Goal: Transaction & Acquisition: Purchase product/service

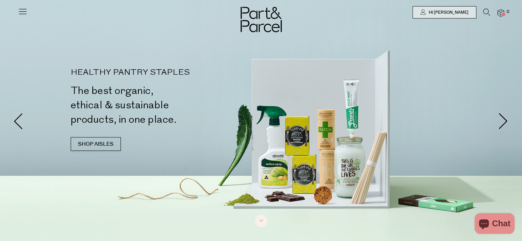
click at [25, 7] on icon at bounding box center [23, 12] width 10 height 10
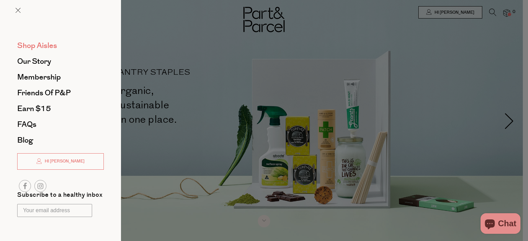
click at [48, 48] on span "Shop Aisles" at bounding box center [37, 45] width 40 height 11
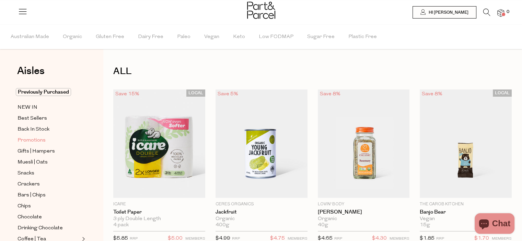
click at [35, 139] on span "Promotions" at bounding box center [32, 141] width 28 height 8
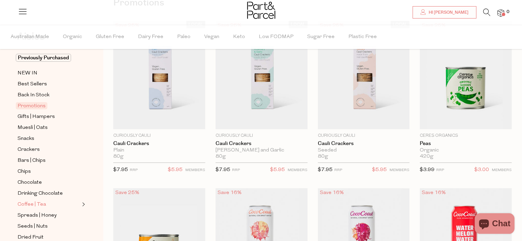
scroll to position [137, 0]
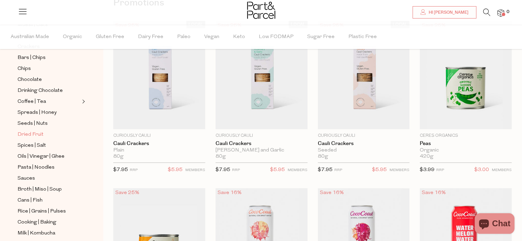
click at [37, 136] on span "Dried Fruit" at bounding box center [31, 135] width 26 height 8
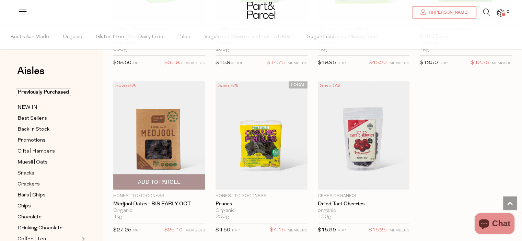
scroll to position [378, 0]
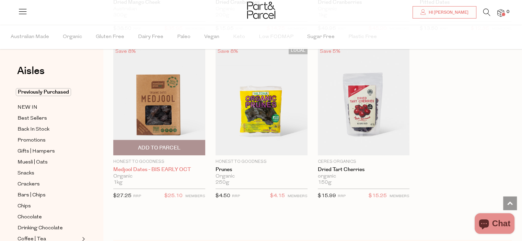
click at [169, 167] on link "Medjool Dates - BIS EARLY OCT" at bounding box center [159, 170] width 92 height 6
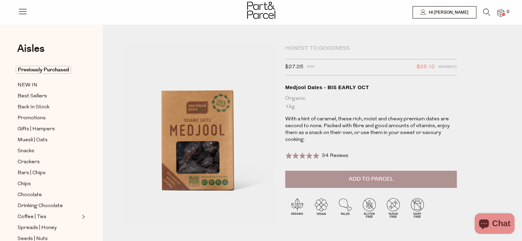
click at [384, 178] on span "Add to Parcel" at bounding box center [371, 179] width 45 height 8
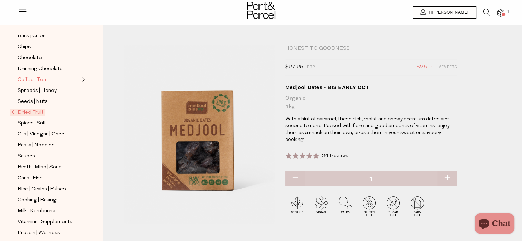
scroll to position [103, 0]
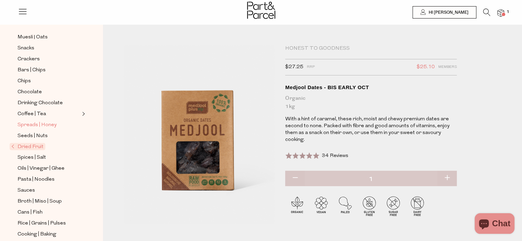
click at [51, 123] on span "Spreads | Honey" at bounding box center [37, 125] width 39 height 8
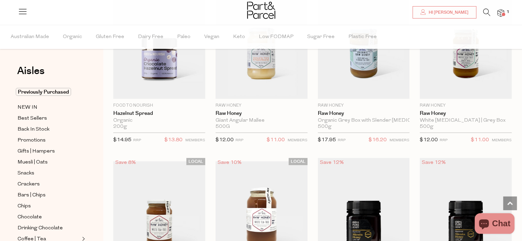
scroll to position [1405, 0]
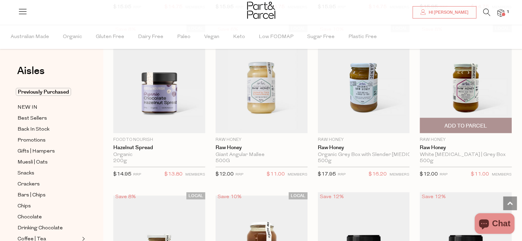
click at [478, 123] on span "Add To Parcel" at bounding box center [466, 126] width 43 height 7
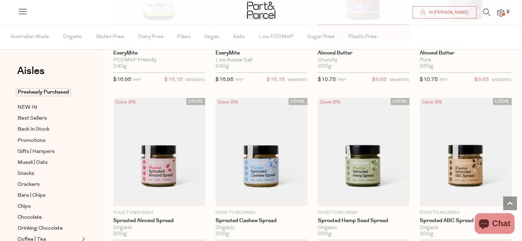
scroll to position [1130, 0]
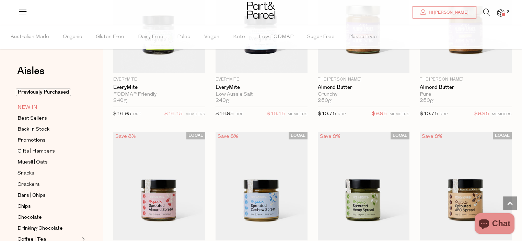
click at [30, 106] on span "NEW IN" at bounding box center [28, 108] width 20 height 8
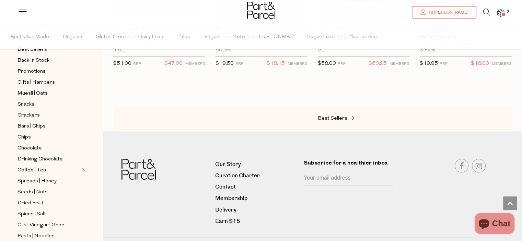
scroll to position [790, 0]
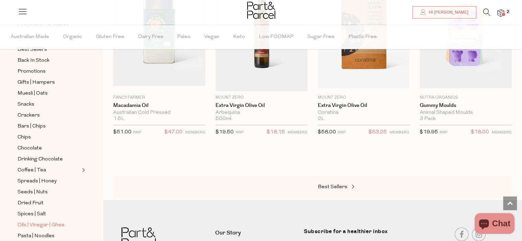
click at [45, 223] on span "Oils | Vinegar | Ghee" at bounding box center [41, 226] width 47 height 8
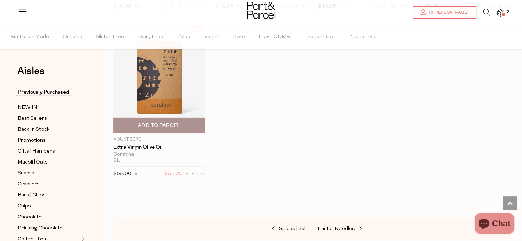
scroll to position [2061, 0]
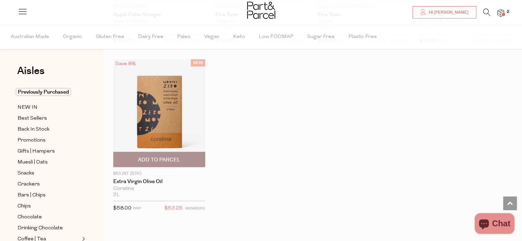
click at [177, 103] on img at bounding box center [159, 113] width 92 height 109
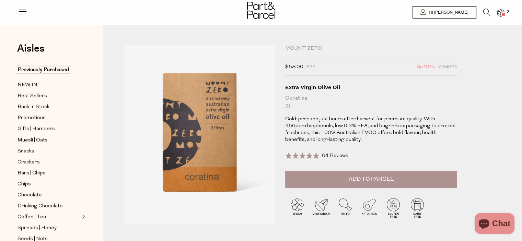
click at [303, 99] on div "Coratina 2L" at bounding box center [371, 102] width 172 height 16
copy div "Coratina"
click at [397, 182] on button "Add to Parcel" at bounding box center [371, 179] width 172 height 17
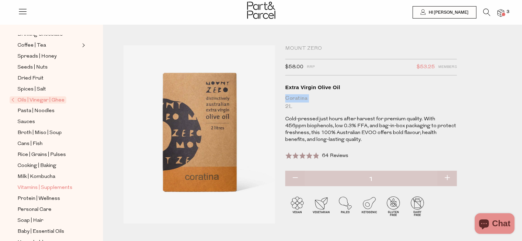
scroll to position [206, 0]
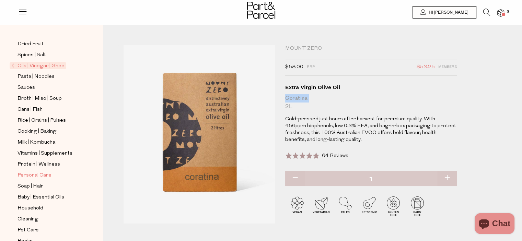
click at [44, 174] on span "Personal Care" at bounding box center [35, 176] width 34 height 8
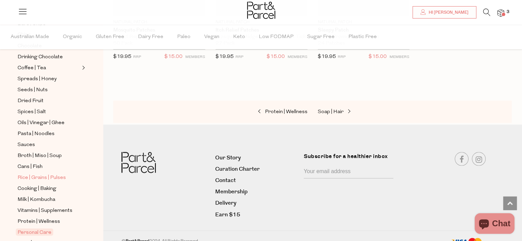
scroll to position [240, 0]
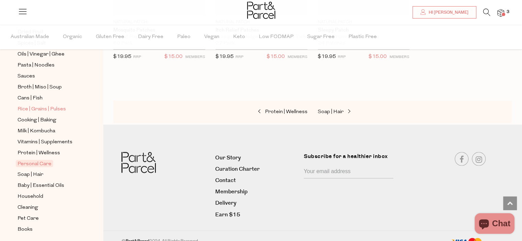
click at [58, 109] on span "Rice | Grains | Pulses" at bounding box center [42, 109] width 48 height 8
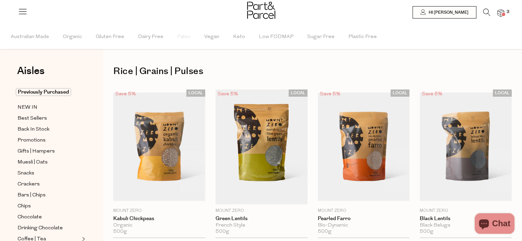
click at [491, 8] on div at bounding box center [261, 11] width 522 height 22
click at [489, 10] on icon at bounding box center [487, 13] width 7 height 8
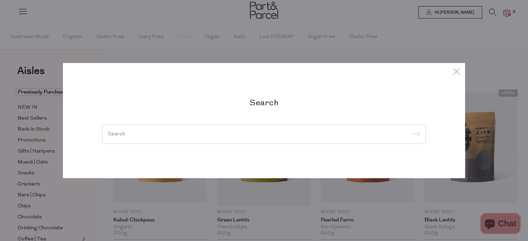
click at [202, 127] on div at bounding box center [263, 134] width 323 height 20
click at [203, 135] on input "search" at bounding box center [264, 134] width 312 height 5
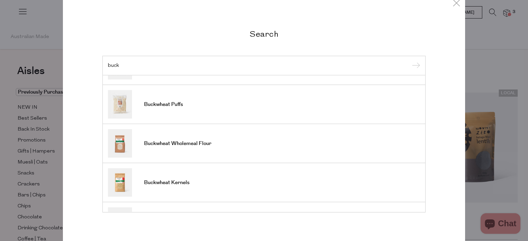
scroll to position [103, 0]
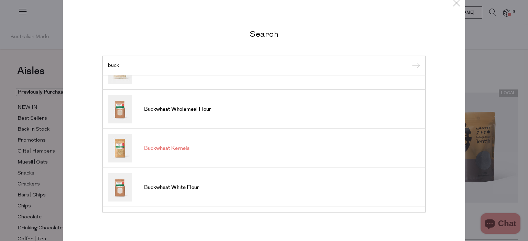
type input "buck"
click at [179, 150] on span "Buckwheat Kernels" at bounding box center [166, 148] width 45 height 7
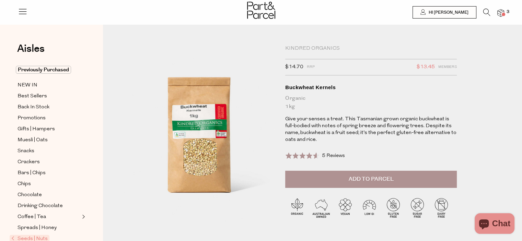
click at [374, 179] on span "Add to Parcel" at bounding box center [371, 179] width 45 height 8
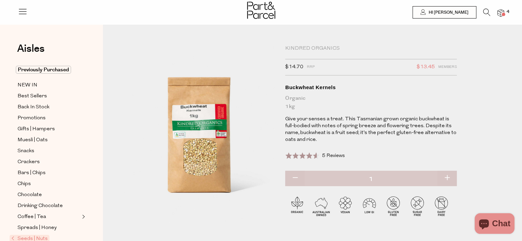
click at [447, 178] on button "button" at bounding box center [448, 178] width 20 height 15
type input "2"
click at [33, 191] on span "Chocolate" at bounding box center [30, 195] width 24 height 8
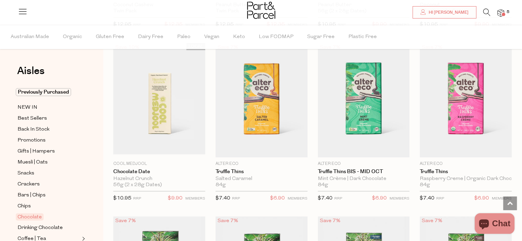
scroll to position [687, 0]
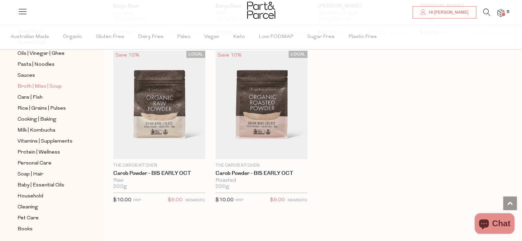
scroll to position [206, 0]
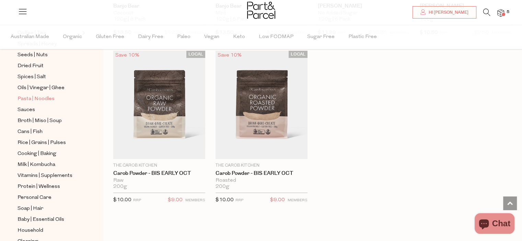
click at [47, 98] on span "Pasta | Noodles" at bounding box center [36, 99] width 37 height 8
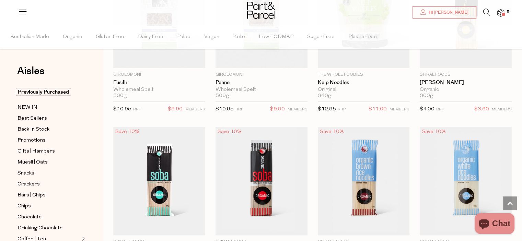
scroll to position [1545, 0]
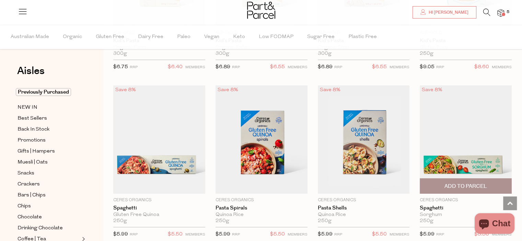
scroll to position [206, 0]
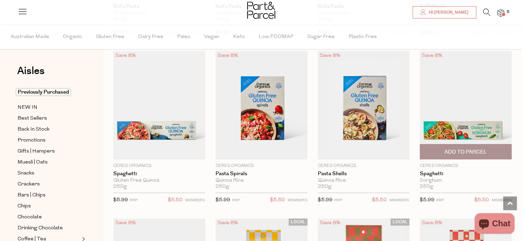
click at [474, 149] on span "Add To Parcel" at bounding box center [466, 152] width 43 height 7
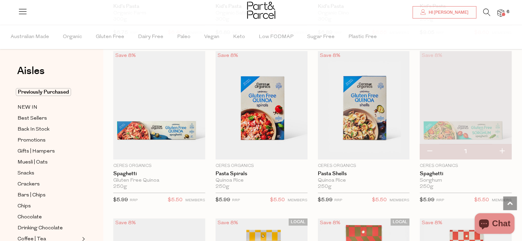
click at [503, 151] on button "button" at bounding box center [502, 151] width 20 height 15
type input "2"
click at [503, 152] on button "button" at bounding box center [502, 151] width 20 height 15
type input "3"
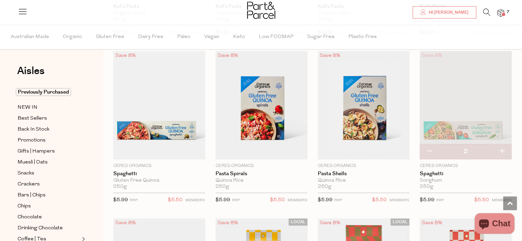
type input "3"
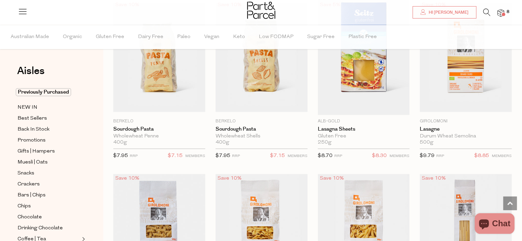
scroll to position [859, 0]
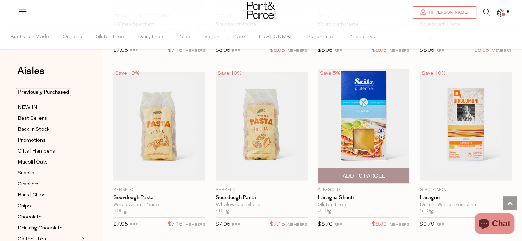
click at [367, 173] on span "Add To Parcel" at bounding box center [363, 176] width 43 height 7
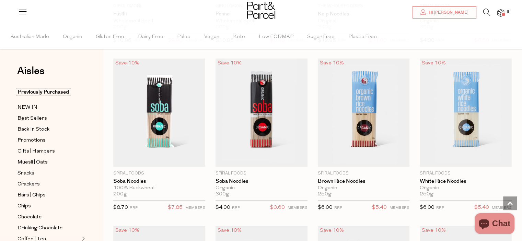
scroll to position [1408, 0]
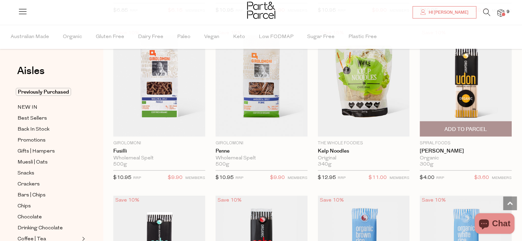
click at [464, 127] on span "Add To Parcel" at bounding box center [466, 129] width 43 height 7
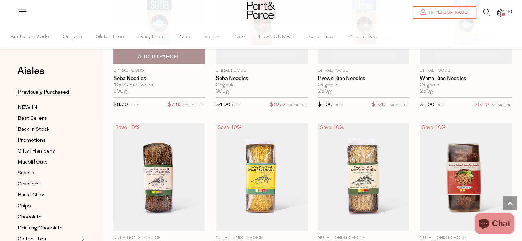
scroll to position [1545, 0]
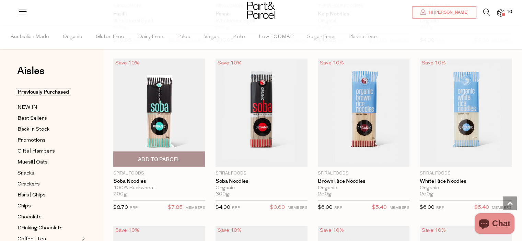
click at [171, 112] on img at bounding box center [159, 113] width 92 height 109
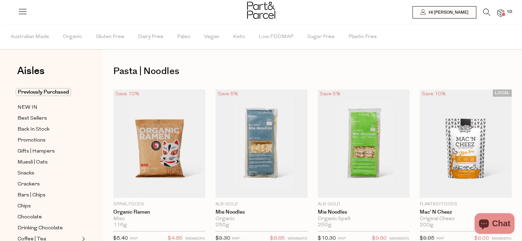
click at [504, 11] on img at bounding box center [501, 13] width 7 height 8
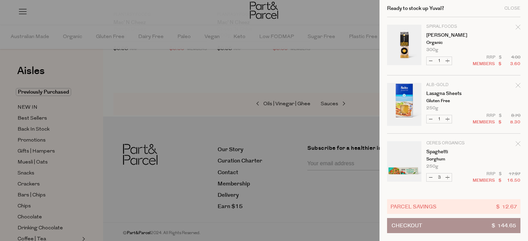
click at [256, 73] on div at bounding box center [264, 120] width 528 height 241
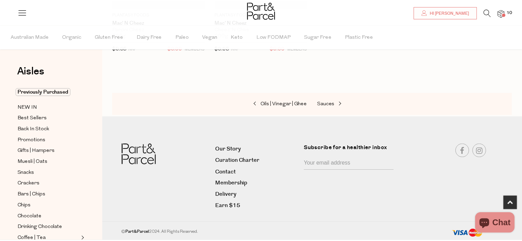
scroll to position [358, 0]
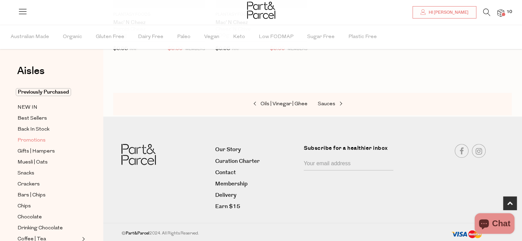
click at [37, 140] on span "Promotions" at bounding box center [32, 141] width 28 height 8
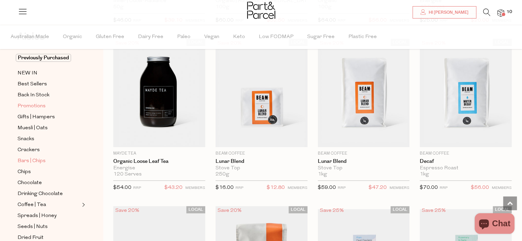
scroll to position [69, 0]
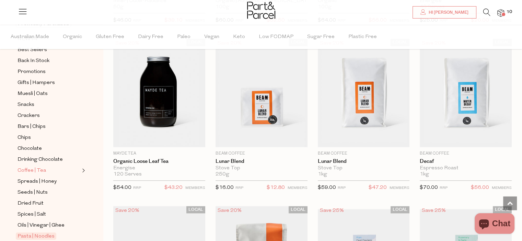
click at [40, 170] on span "Coffee | Tea" at bounding box center [32, 171] width 29 height 8
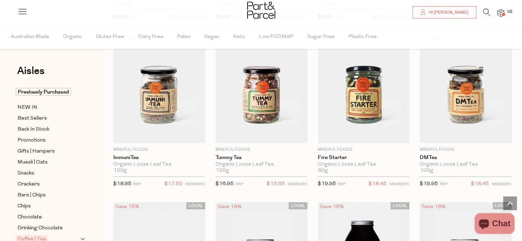
scroll to position [1511, 0]
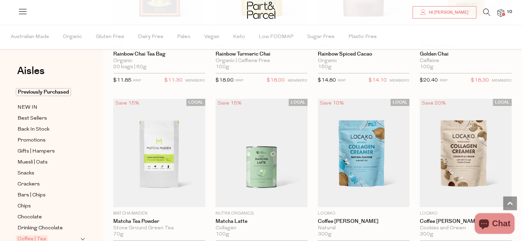
scroll to position [2747, 0]
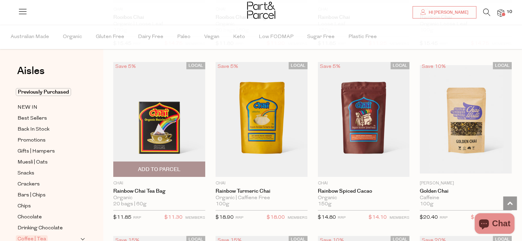
click at [182, 94] on img at bounding box center [159, 119] width 92 height 115
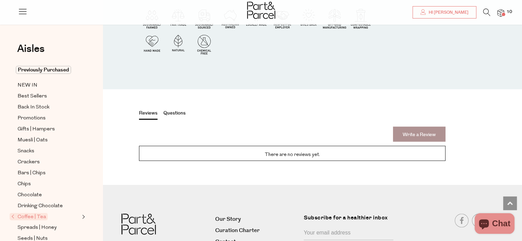
scroll to position [756, 0]
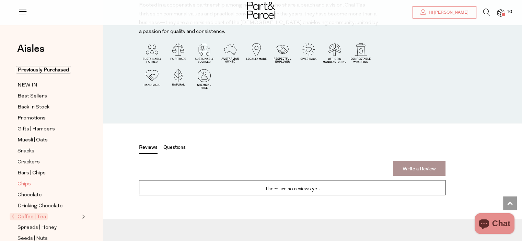
click at [29, 184] on span "Chips" at bounding box center [24, 184] width 13 height 8
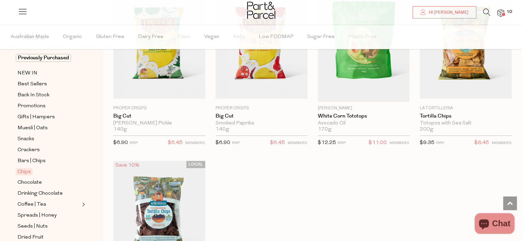
scroll to position [69, 0]
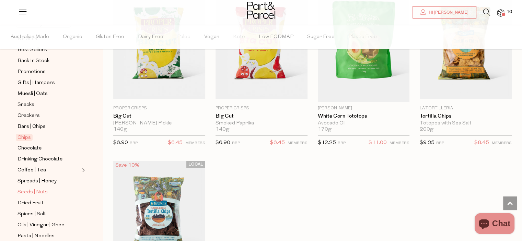
click at [40, 190] on span "Seeds | Nuts" at bounding box center [33, 193] width 30 height 8
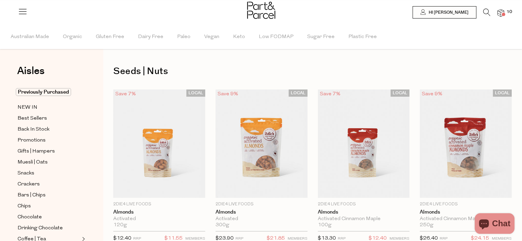
type input "2"
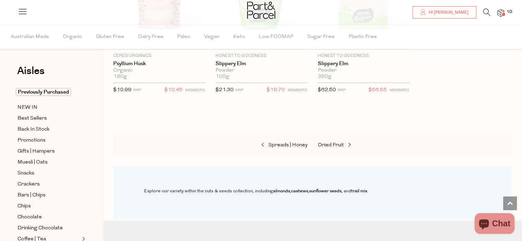
scroll to position [2026, 0]
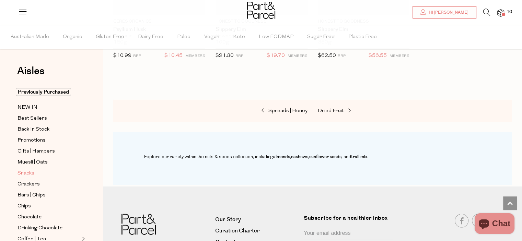
click at [33, 174] on span "Snacks" at bounding box center [26, 174] width 17 height 8
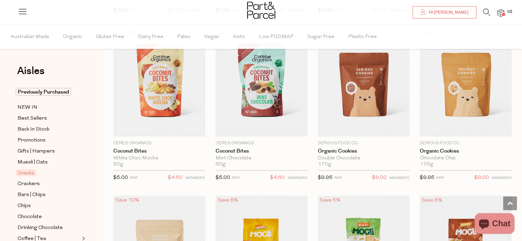
scroll to position [1511, 0]
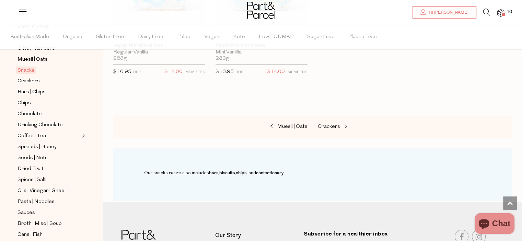
scroll to position [137, 0]
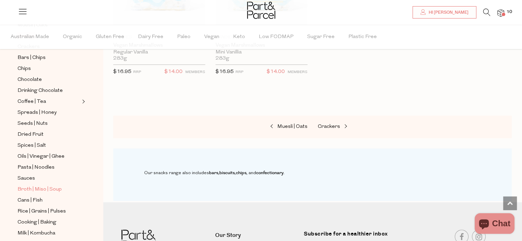
click at [58, 190] on span "Broth | Miso | Soup" at bounding box center [40, 190] width 44 height 8
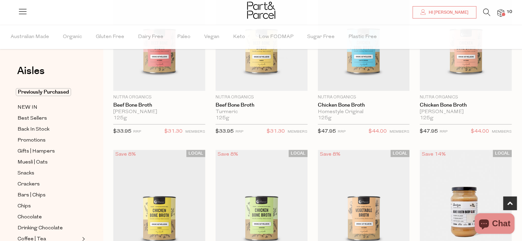
scroll to position [240, 0]
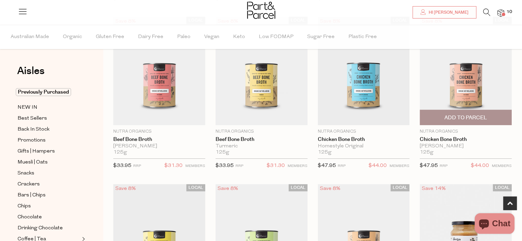
click at [482, 75] on img at bounding box center [466, 71] width 92 height 109
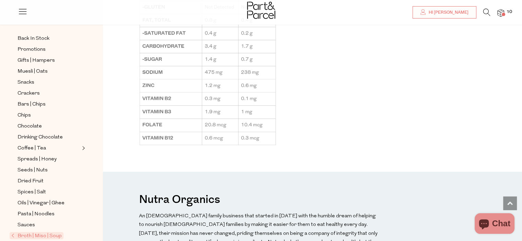
scroll to position [137, 0]
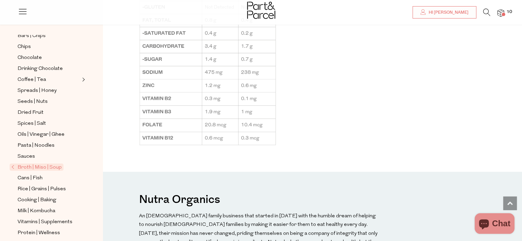
click at [50, 165] on span "Broth | Miso | Soup" at bounding box center [37, 167] width 54 height 7
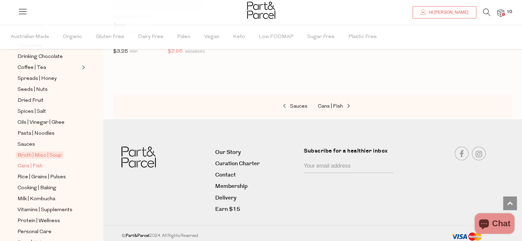
scroll to position [206, 0]
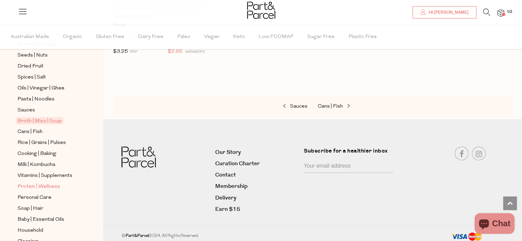
click at [54, 183] on span "Protein | Wellness" at bounding box center [39, 187] width 43 height 8
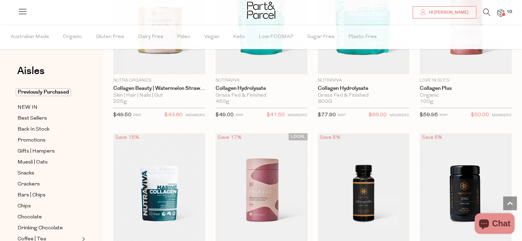
scroll to position [824, 0]
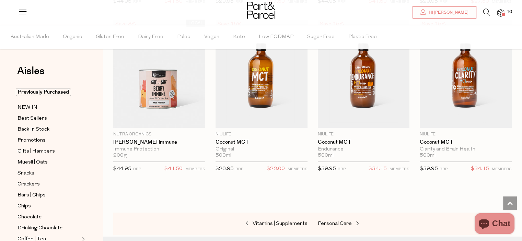
scroll to position [3400, 0]
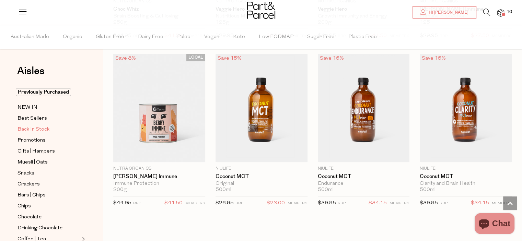
click at [42, 131] on span "Back In Stock" at bounding box center [34, 130] width 32 height 8
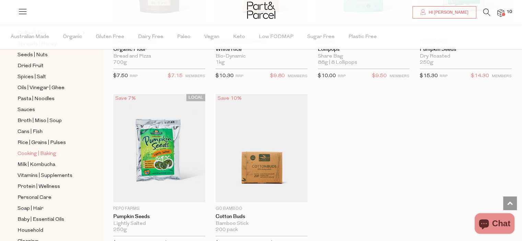
scroll to position [260, 0]
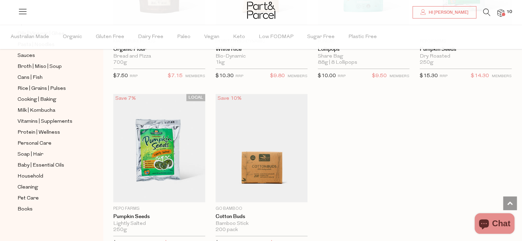
click at [501, 14] on img at bounding box center [501, 13] width 7 height 8
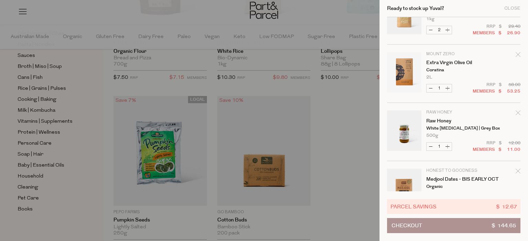
scroll to position [234, 0]
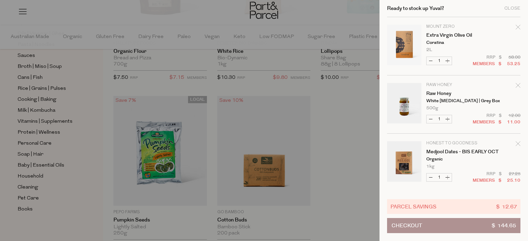
click at [344, 155] on div at bounding box center [264, 120] width 528 height 241
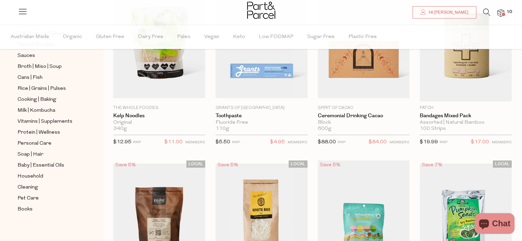
scroll to position [0, 0]
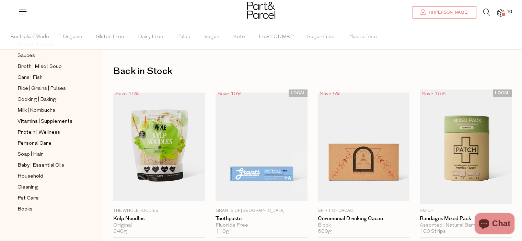
click at [452, 15] on link "Hi [PERSON_NAME]" at bounding box center [445, 12] width 64 height 12
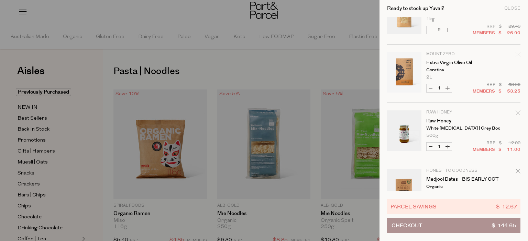
scroll to position [234, 0]
